Goal: Task Accomplishment & Management: Manage account settings

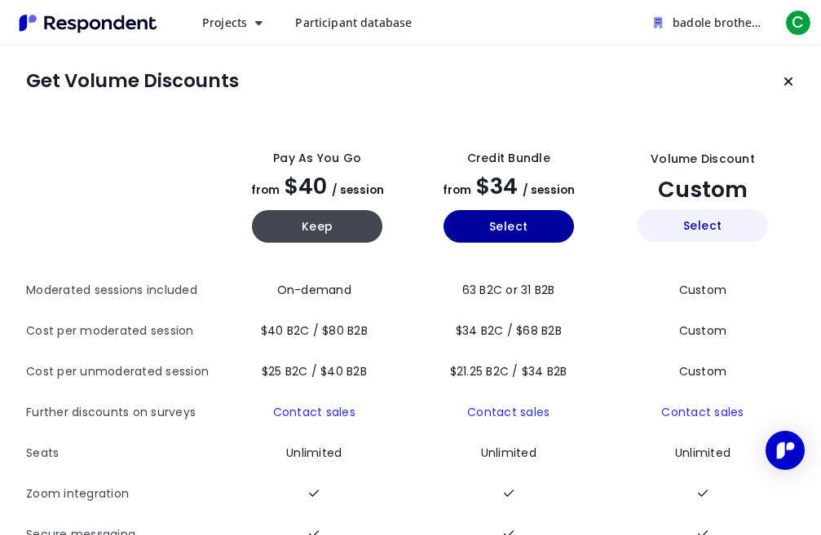
click at [670, 239] on button "Select" at bounding box center [702, 225] width 130 height 33
click at [350, 20] on span "Participant database" at bounding box center [353, 22] width 117 height 15
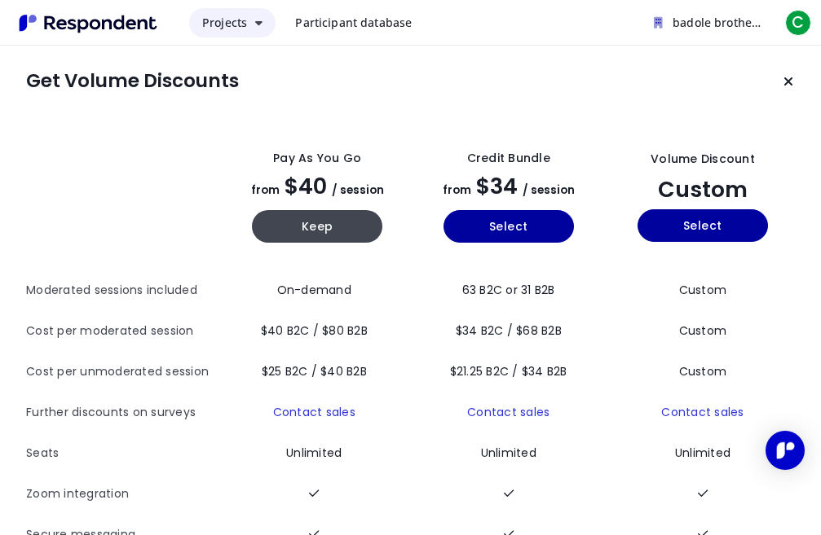
click at [256, 20] on button "Projects" at bounding box center [232, 22] width 86 height 29
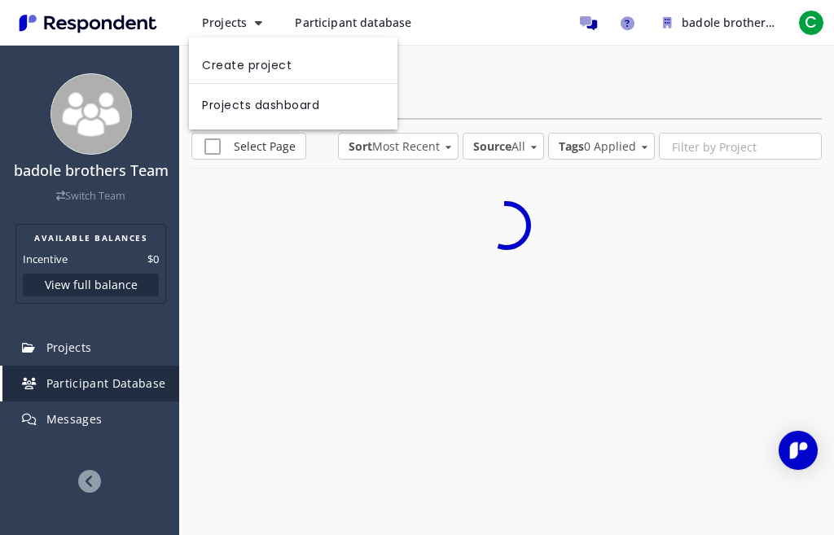
click at [250, 25] on md-backdrop at bounding box center [417, 267] width 834 height 535
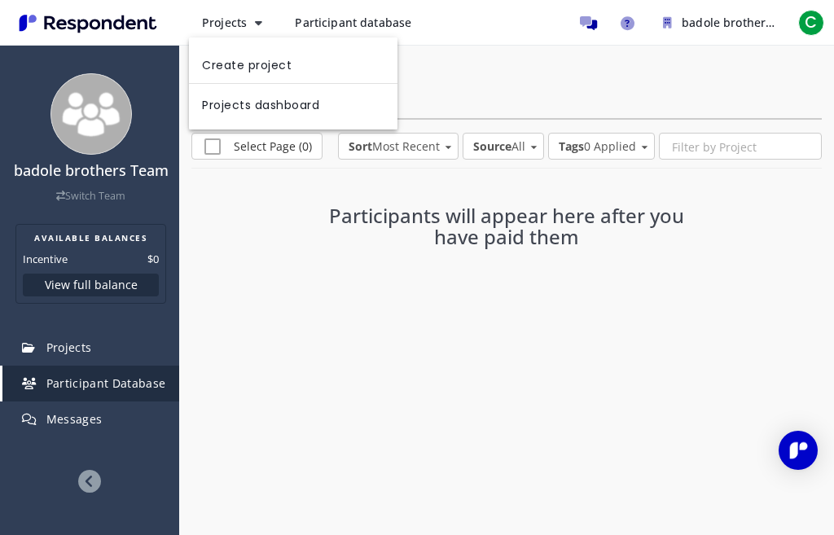
click at [257, 245] on md-backdrop at bounding box center [417, 267] width 834 height 535
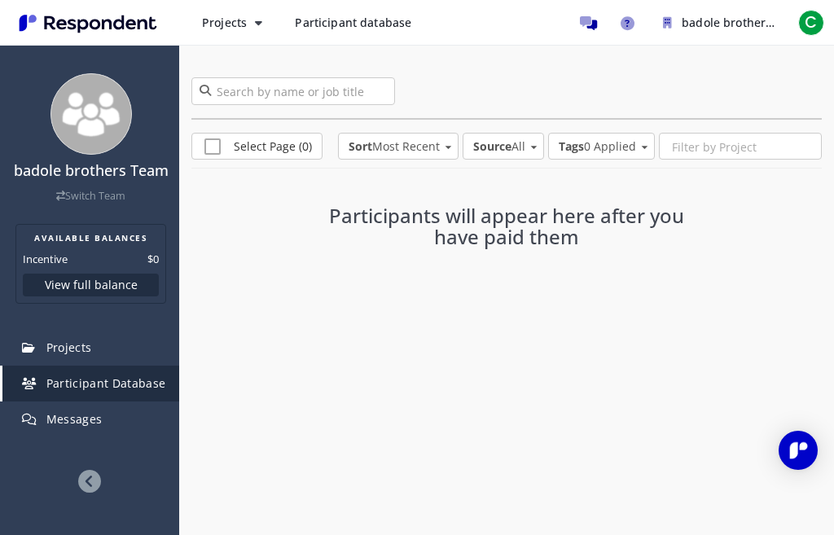
click at [280, 226] on div "Participants will appear here after you have paid them" at bounding box center [507, 231] width 631 height 108
click at [245, 31] on button "Projects" at bounding box center [232, 22] width 86 height 29
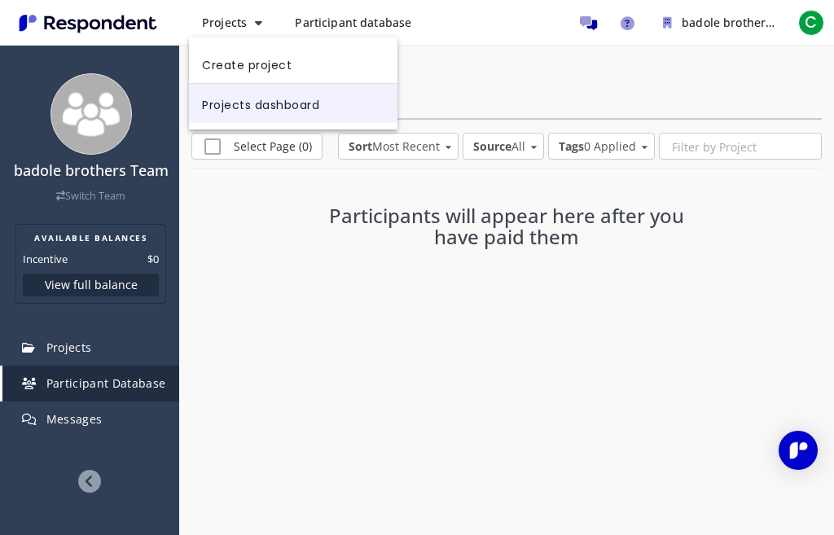
click at [244, 114] on link "Projects dashboard" at bounding box center [293, 103] width 209 height 39
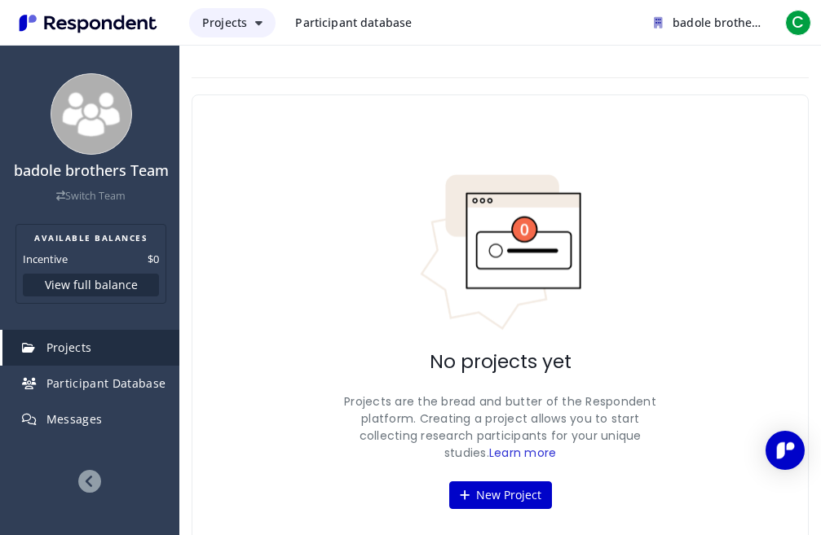
click at [243, 21] on span "Projects" at bounding box center [224, 22] width 45 height 15
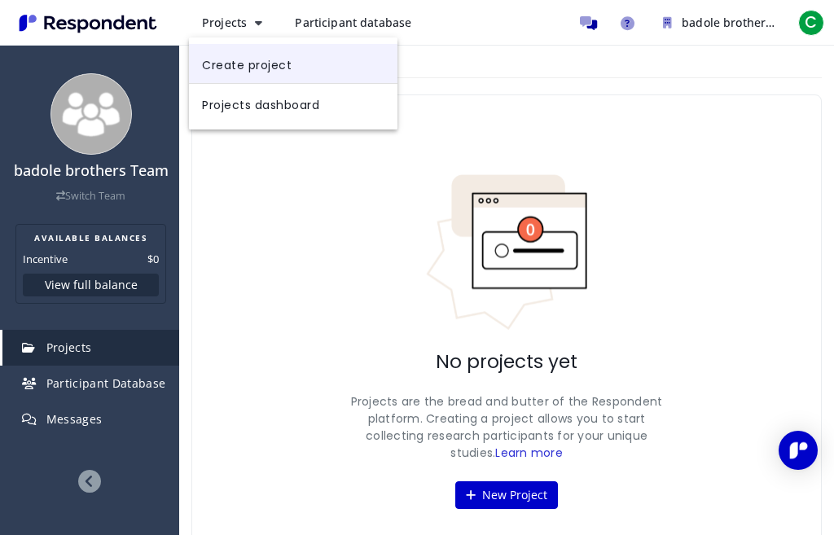
click at [236, 61] on link "Create project" at bounding box center [293, 63] width 209 height 39
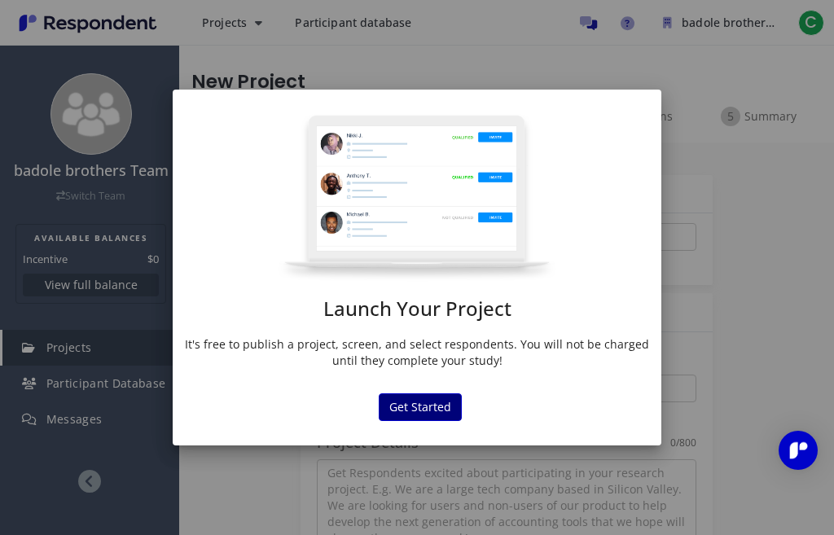
click at [402, 404] on button "Get Started" at bounding box center [420, 408] width 83 height 28
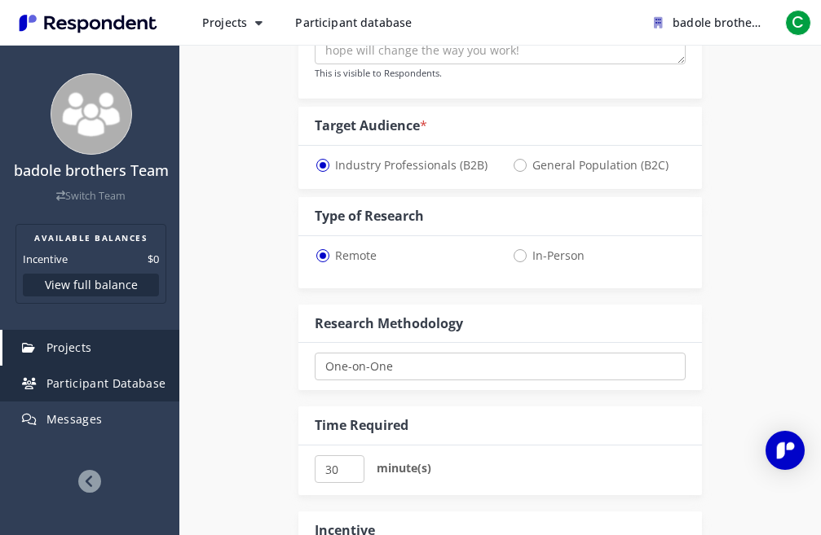
scroll to position [489, 0]
click at [114, 386] on link "Participant Database" at bounding box center [90, 384] width 177 height 36
click at [99, 402] on link "Participant Database" at bounding box center [90, 384] width 177 height 36
